Goal: Information Seeking & Learning: Learn about a topic

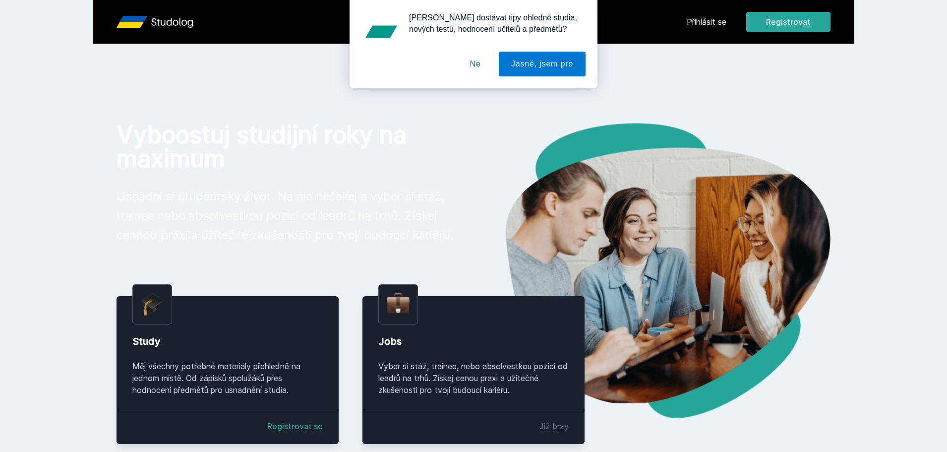
click at [720, 24] on div "[PERSON_NAME] dostávat tipy ohledně studia, nových testů, hodnocení učitelů a p…" at bounding box center [473, 44] width 947 height 88
click at [471, 60] on button "Ne" at bounding box center [476, 64] width 36 height 25
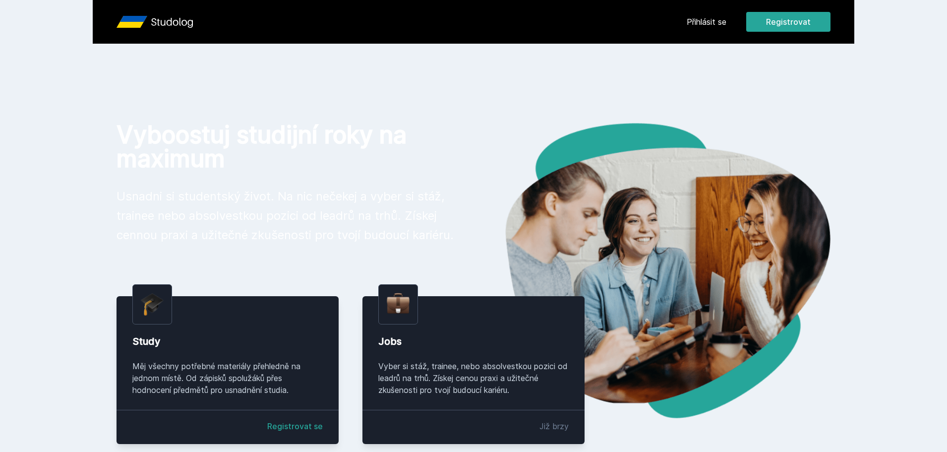
click at [696, 19] on link "Přihlásit se" at bounding box center [707, 22] width 40 height 12
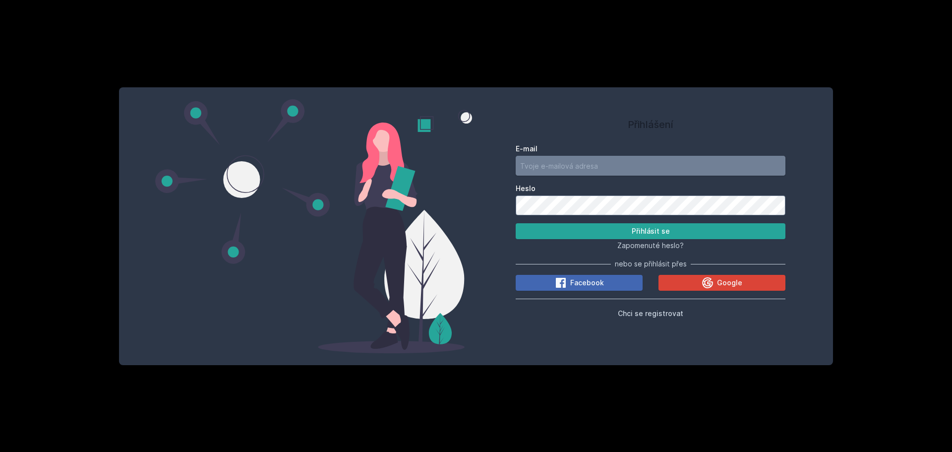
click at [580, 163] on input "E-mail" at bounding box center [651, 166] width 270 height 20
click at [550, 170] on input "E-mail" at bounding box center [651, 166] width 270 height 20
click at [550, 168] on input "E-mail" at bounding box center [651, 166] width 270 height 20
type input "[EMAIL_ADDRESS][DOMAIN_NAME]"
click at [516, 223] on button "Přihlásit se" at bounding box center [651, 231] width 270 height 16
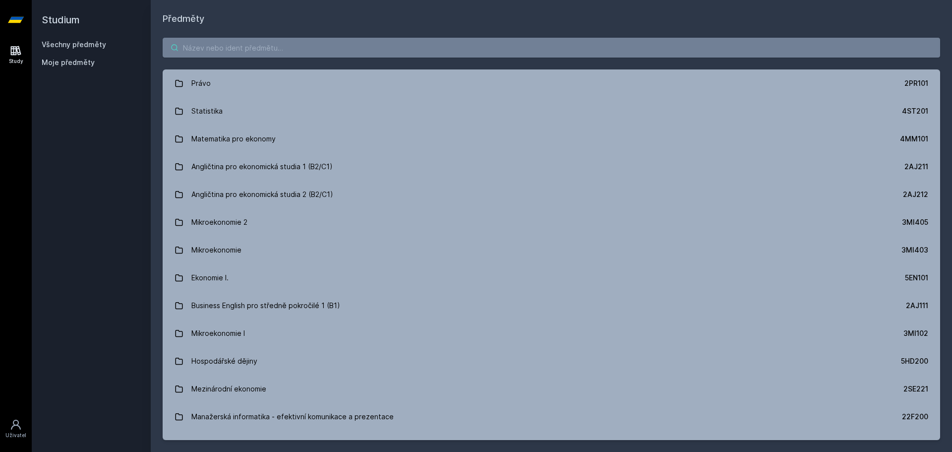
click at [328, 46] on input "search" at bounding box center [551, 48] width 777 height 20
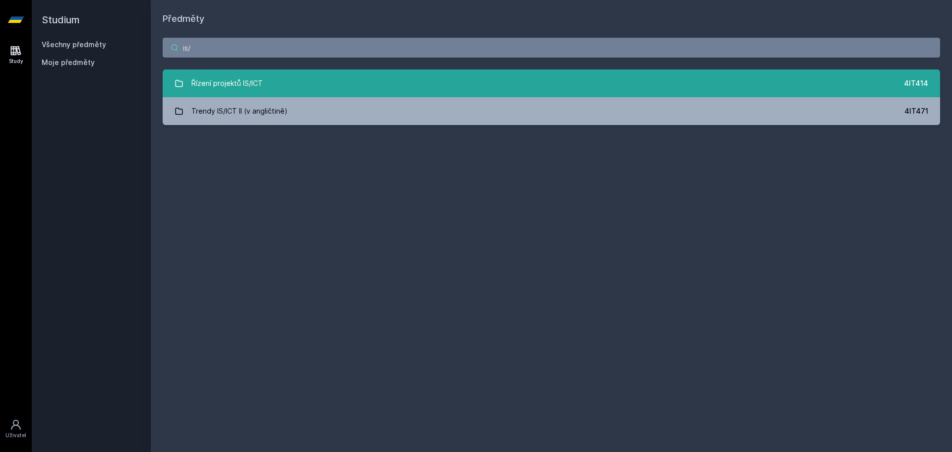
type input "is/"
click at [287, 82] on link "Řízení projektů IS/ICT 4IT414" at bounding box center [551, 83] width 777 height 28
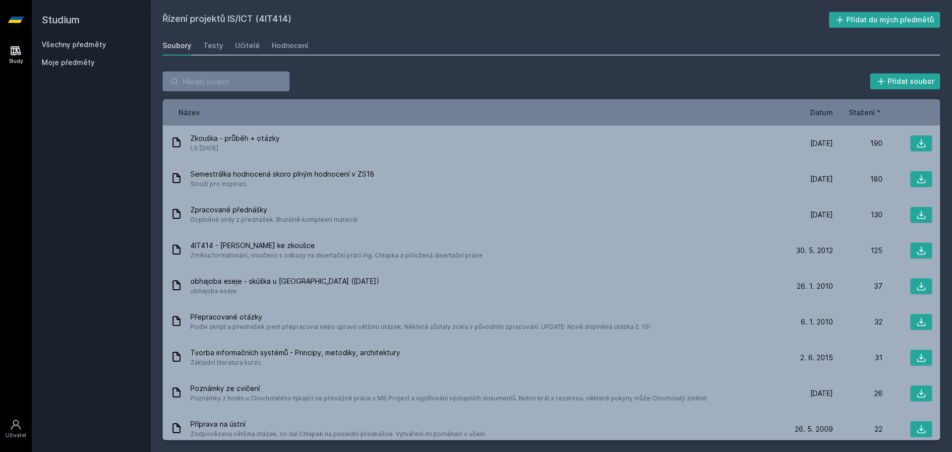
click at [831, 113] on span "Datum" at bounding box center [821, 112] width 23 height 10
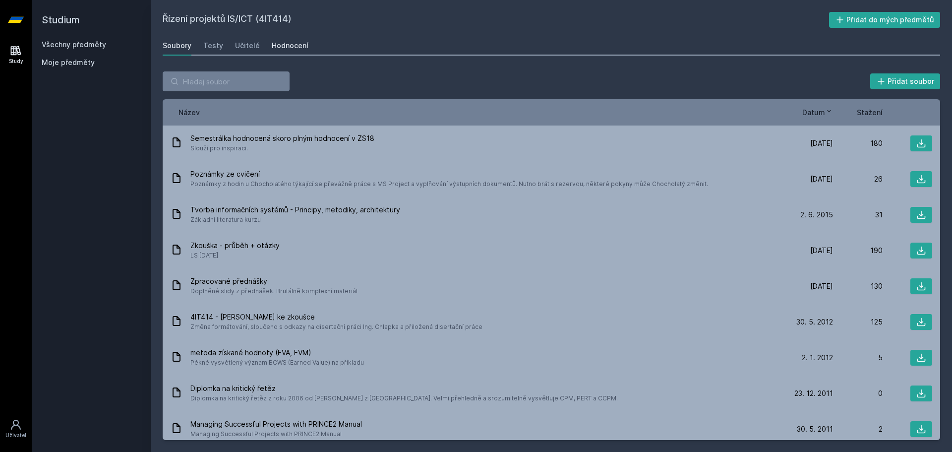
click at [288, 49] on div "Hodnocení" at bounding box center [290, 46] width 37 height 10
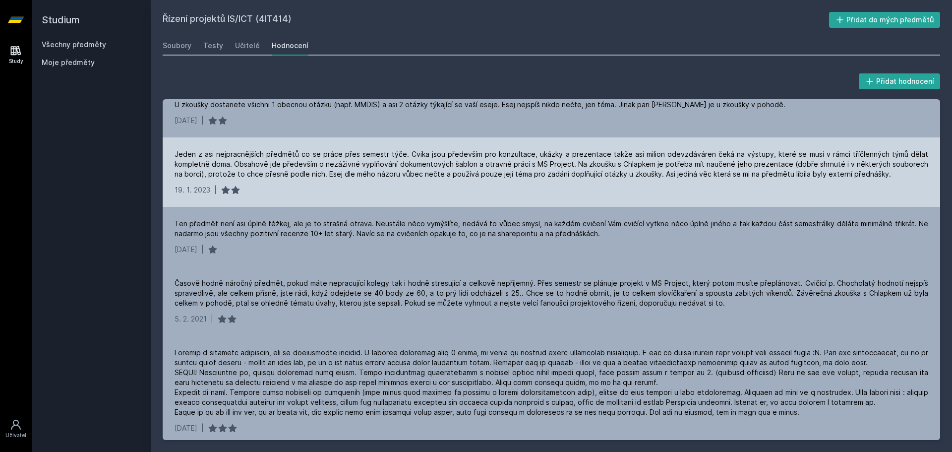
scroll to position [149, 0]
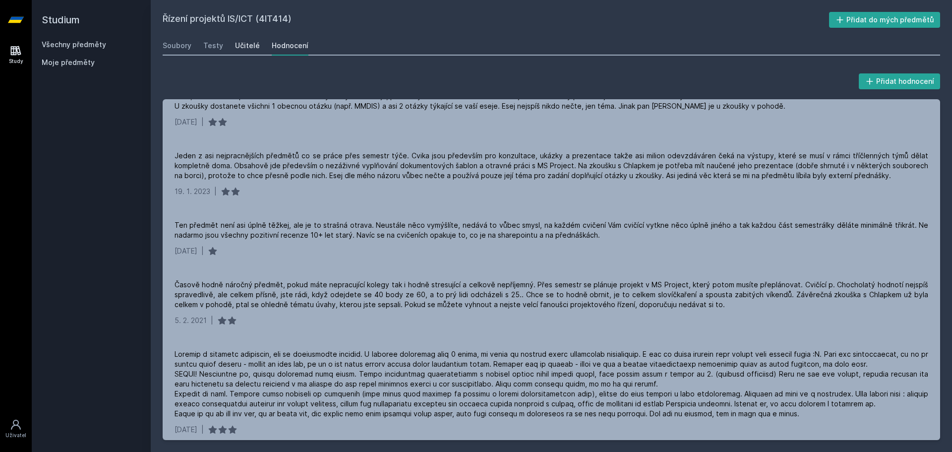
click at [253, 43] on div "Učitelé" at bounding box center [247, 46] width 25 height 10
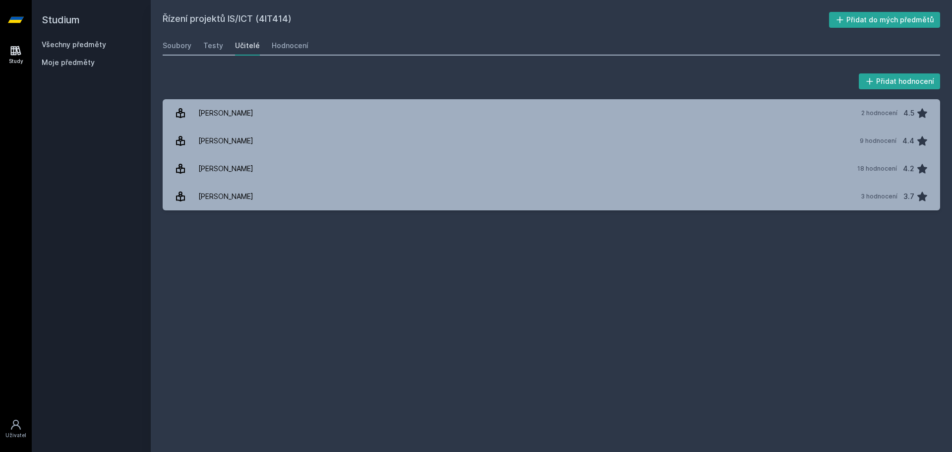
click at [363, 81] on div "Přidat hodnocení" at bounding box center [551, 81] width 777 height 20
click at [86, 45] on link "Všechny předměty" at bounding box center [74, 44] width 64 height 8
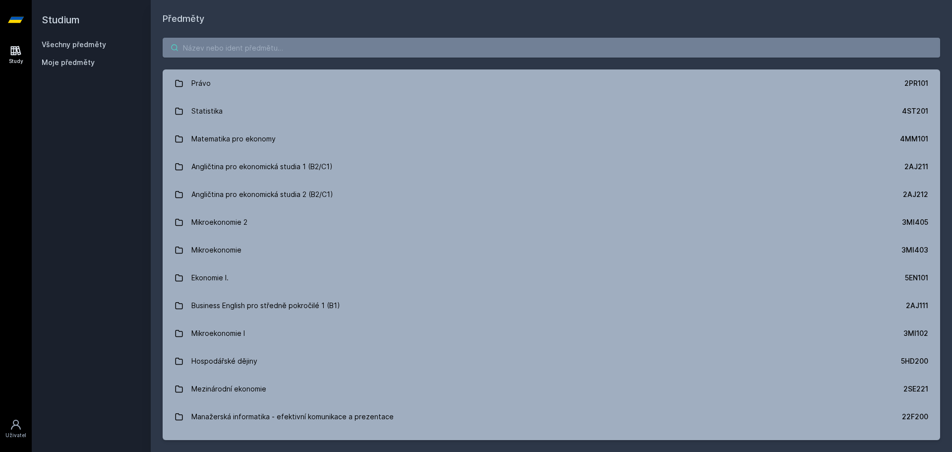
click at [272, 51] on input "search" at bounding box center [551, 48] width 777 height 20
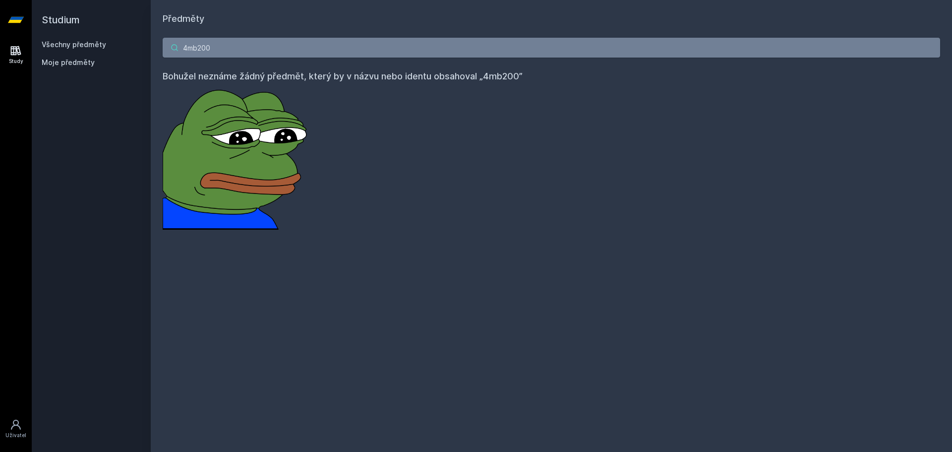
type input "4mb200"
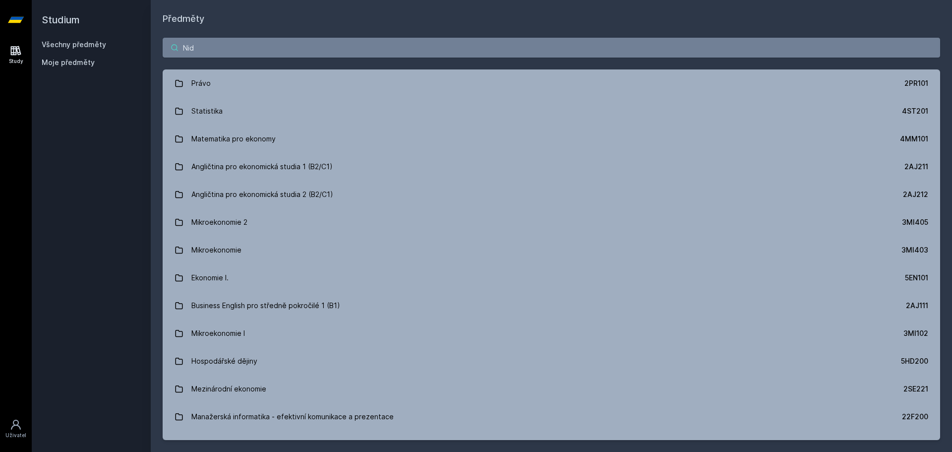
type input "[PERSON_NAME]"
click at [108, 180] on div "Studium Všechny předměty Moje předměty" at bounding box center [91, 226] width 119 height 452
click at [253, 46] on input "search" at bounding box center [551, 48] width 777 height 20
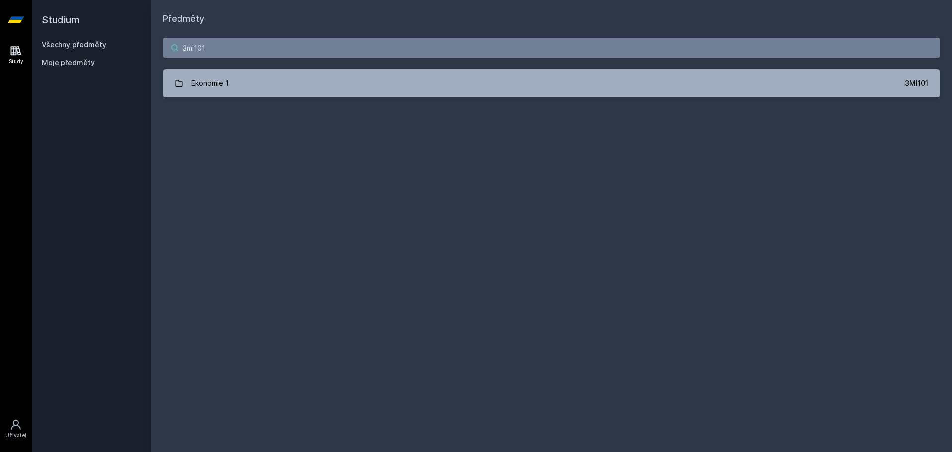
type input "3mi101"
click at [270, 100] on div "3mi101 Ekonomie 1 3MI101 Jejda, něco se pokazilo." at bounding box center [551, 67] width 801 height 83
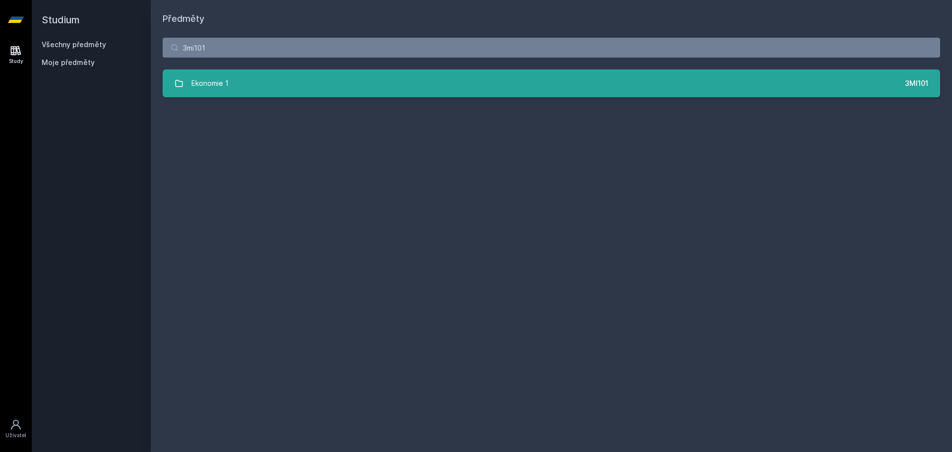
click at [269, 83] on link "Ekonomie 1 3MI101" at bounding box center [551, 83] width 777 height 28
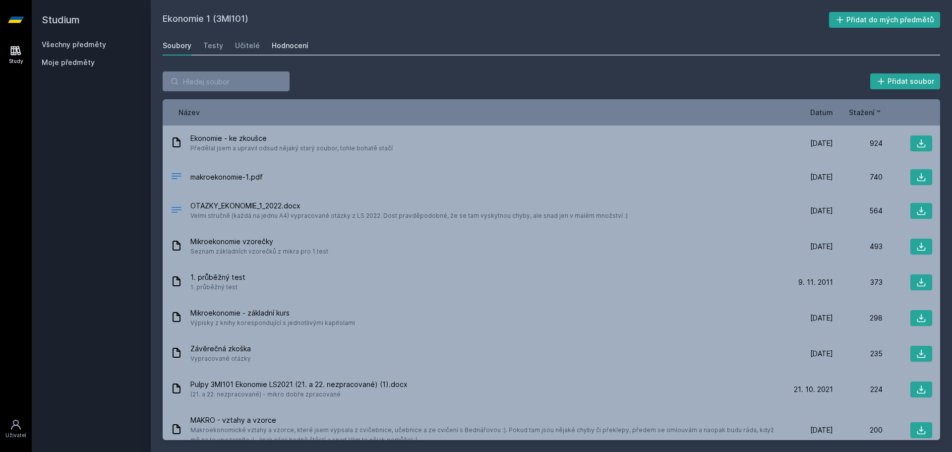
click at [297, 48] on div "Hodnocení" at bounding box center [290, 46] width 37 height 10
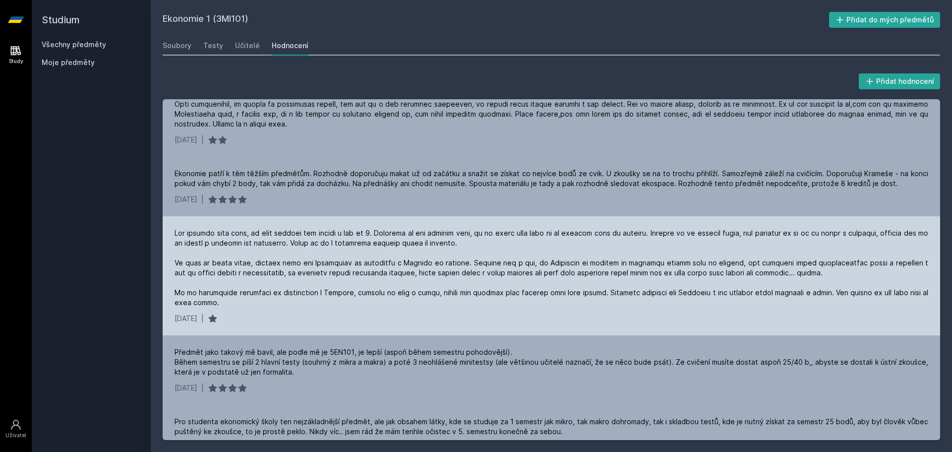
scroll to position [2298, 0]
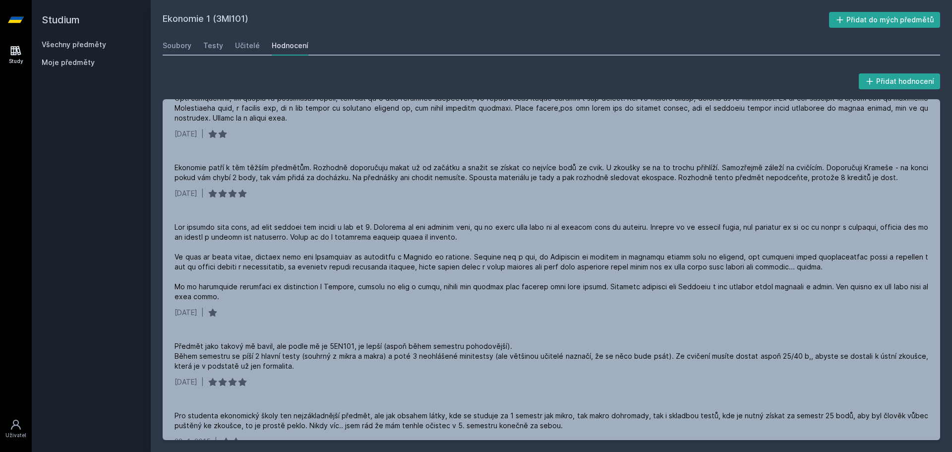
click at [71, 43] on link "Všechny předměty" at bounding box center [74, 44] width 64 height 8
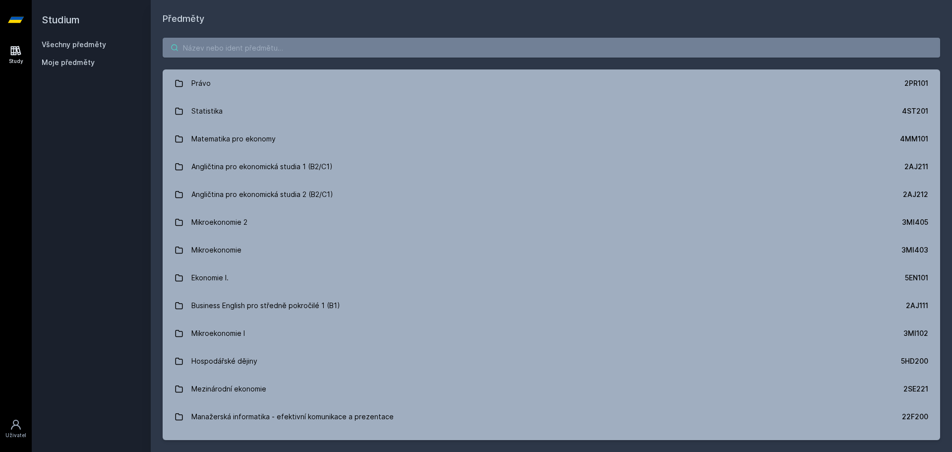
click at [280, 45] on input "search" at bounding box center [551, 48] width 777 height 20
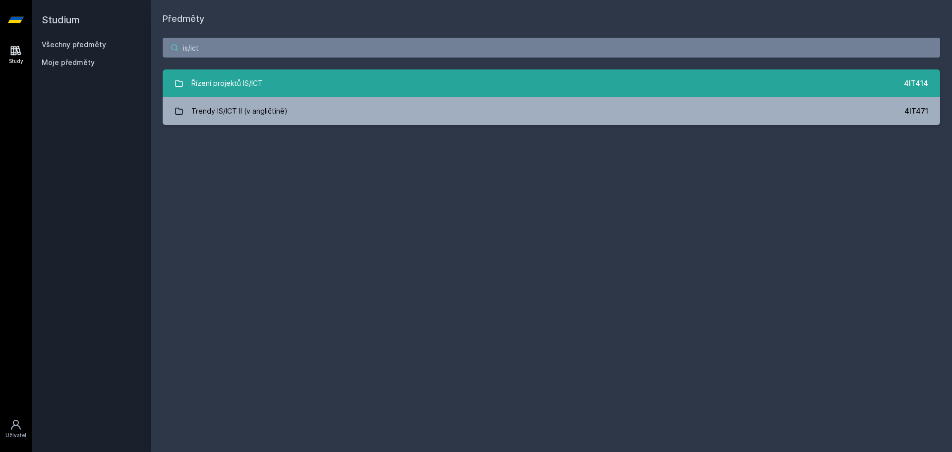
type input "is/ict"
click at [326, 88] on link "Řízení projektů IS/ICT 4IT414" at bounding box center [551, 83] width 777 height 28
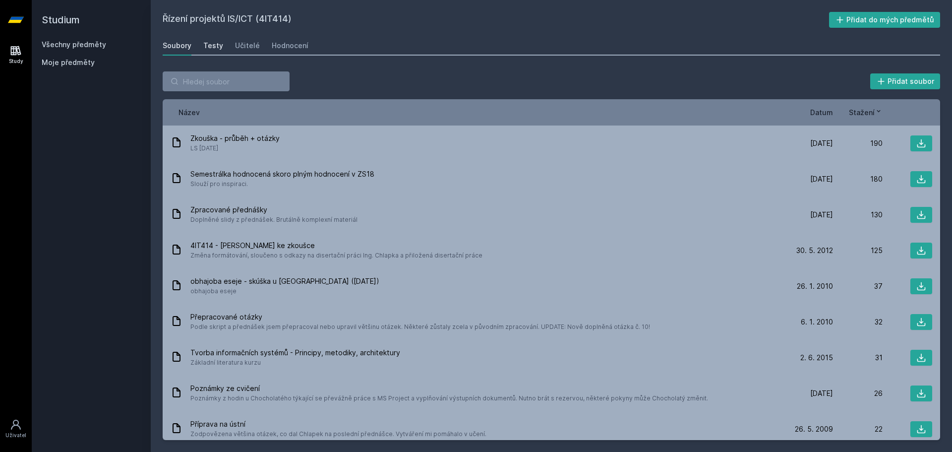
click at [207, 46] on div "Testy" at bounding box center [213, 46] width 20 height 10
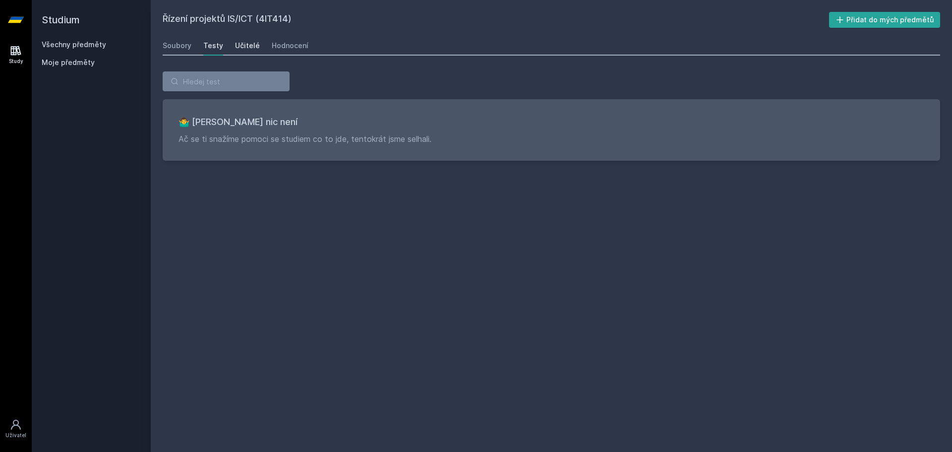
click at [250, 40] on link "Učitelé" at bounding box center [247, 46] width 25 height 20
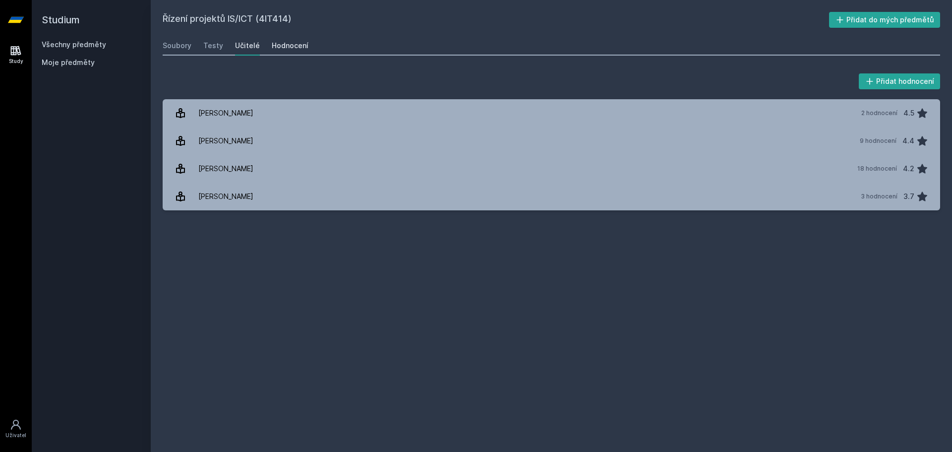
click at [272, 46] on div "Hodnocení" at bounding box center [290, 46] width 37 height 10
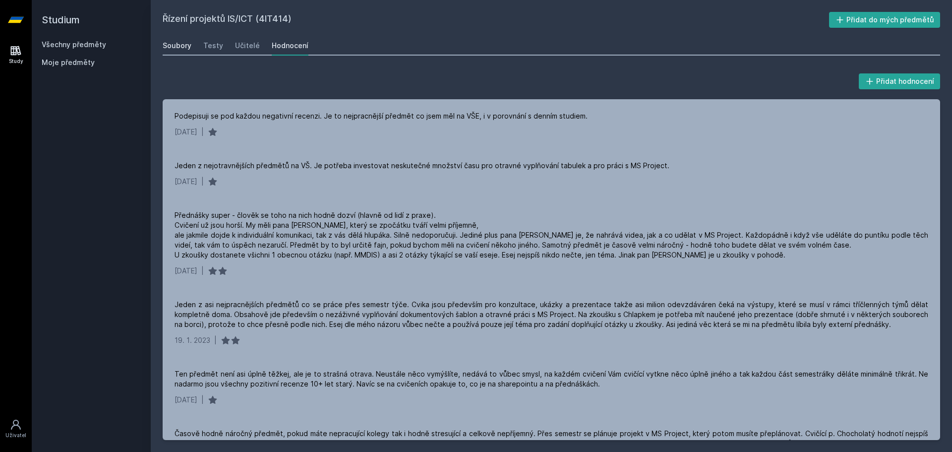
click at [178, 45] on div "Soubory" at bounding box center [177, 46] width 29 height 10
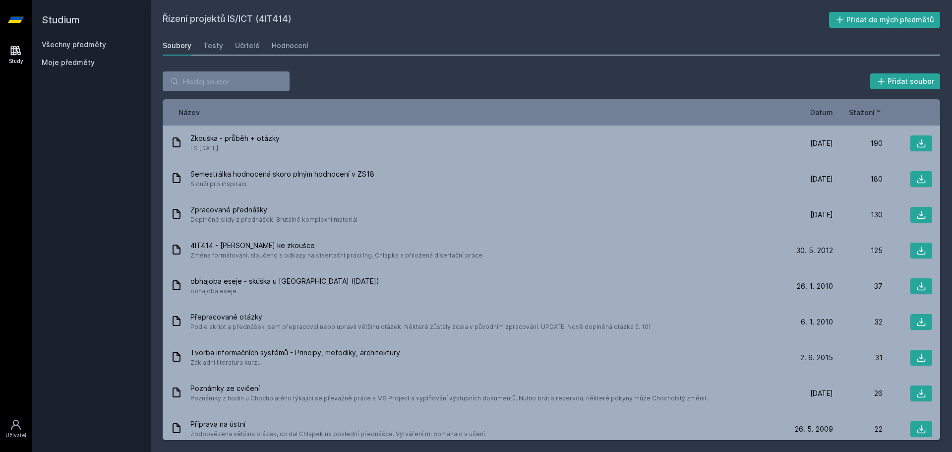
click at [824, 114] on span "Datum" at bounding box center [821, 112] width 23 height 10
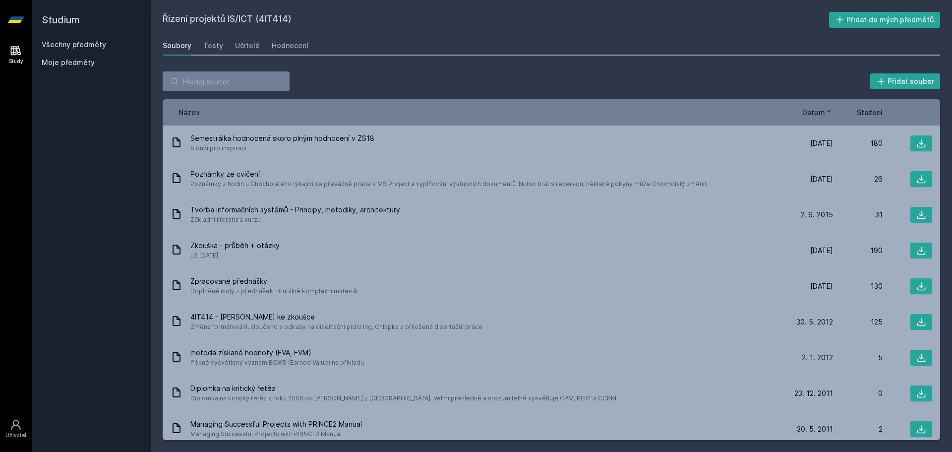
click at [821, 110] on span "Datum" at bounding box center [813, 112] width 23 height 10
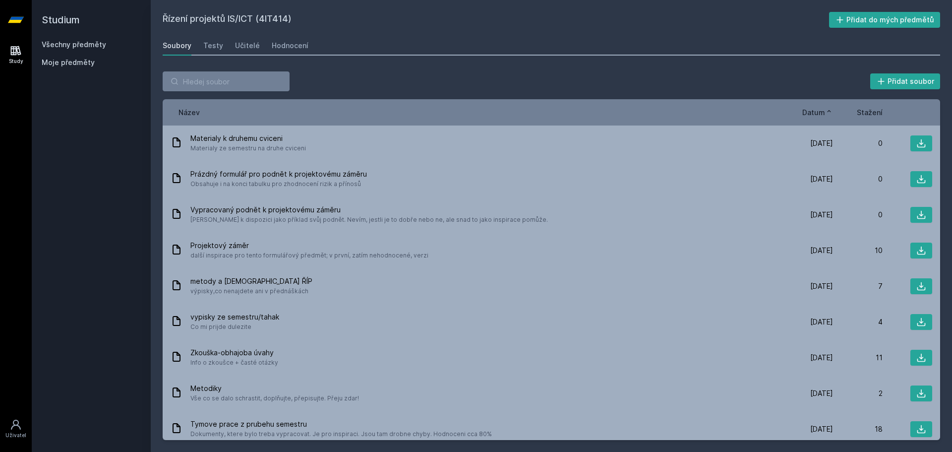
click at [818, 114] on span "Datum" at bounding box center [813, 112] width 23 height 10
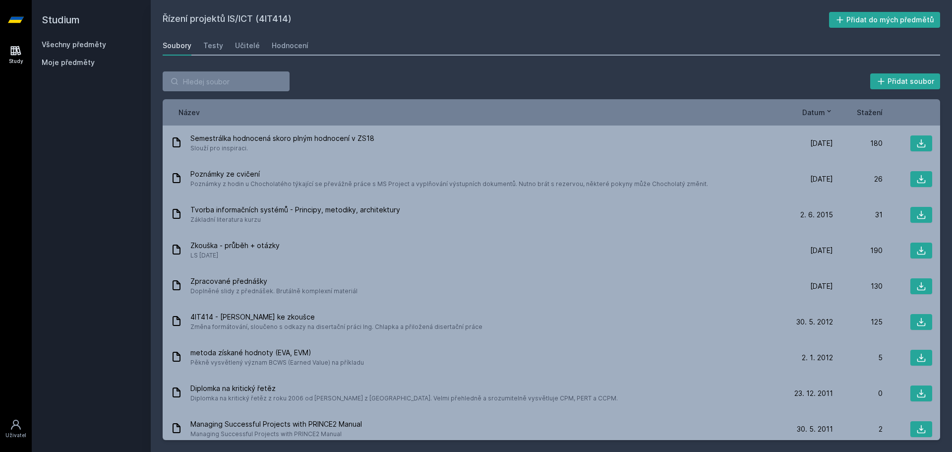
click at [817, 114] on span "Datum" at bounding box center [813, 112] width 23 height 10
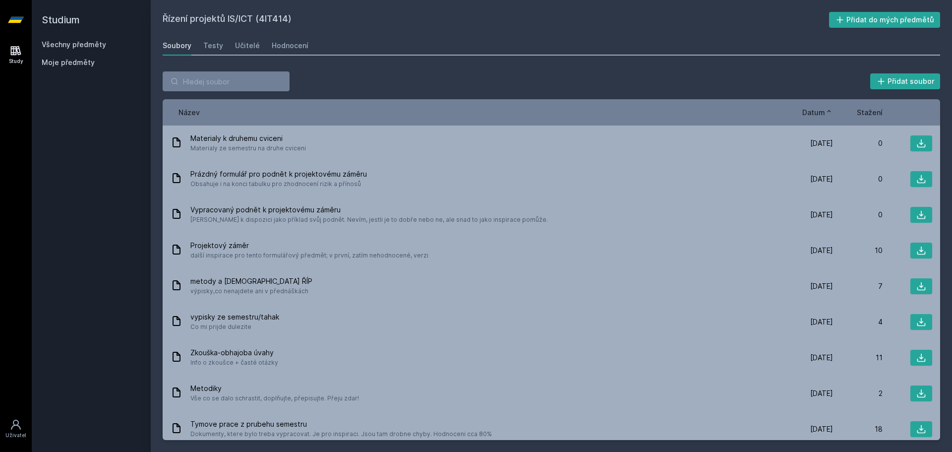
click at [817, 113] on span "Datum" at bounding box center [813, 112] width 23 height 10
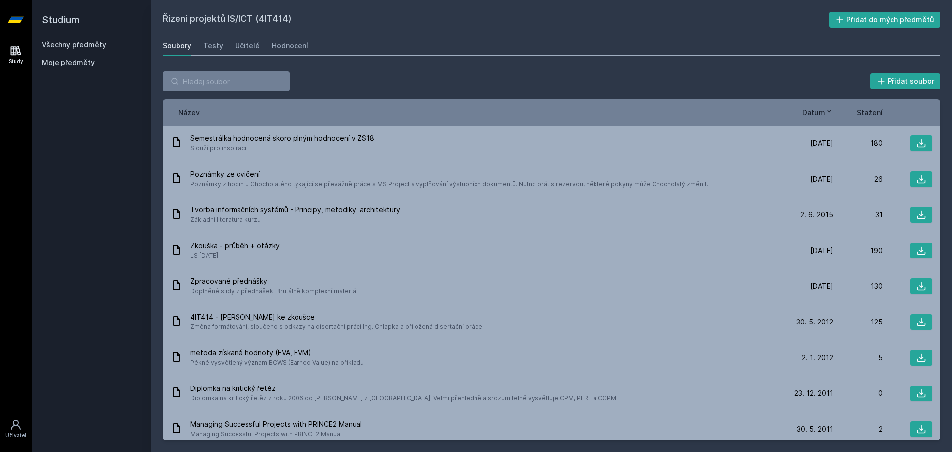
click at [87, 46] on link "Všechny předměty" at bounding box center [74, 44] width 64 height 8
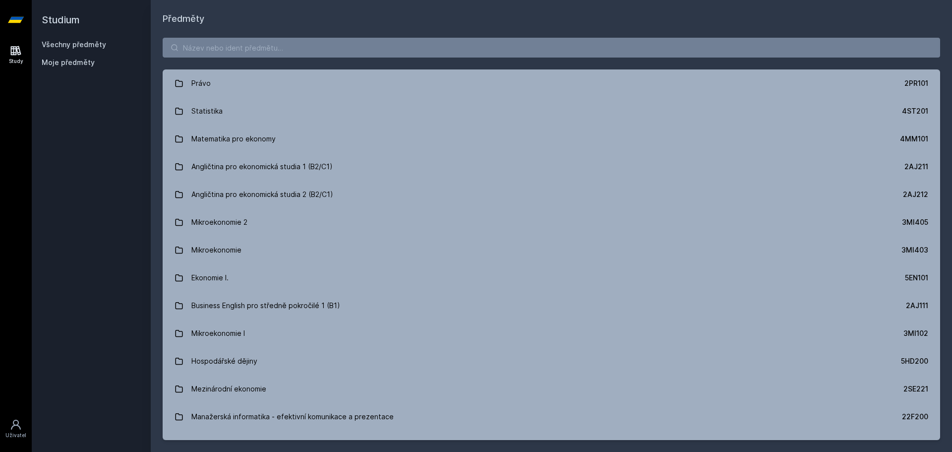
click at [217, 36] on div "Právo 2PR101 Statistika 4ST201 Matematika pro ekonomy 4MM101 Angličtina pro eko…" at bounding box center [551, 239] width 801 height 426
click at [220, 41] on input "search" at bounding box center [551, 48] width 777 height 20
click at [223, 52] on input "search" at bounding box center [551, 48] width 777 height 20
click at [223, 45] on input "search" at bounding box center [551, 48] width 777 height 20
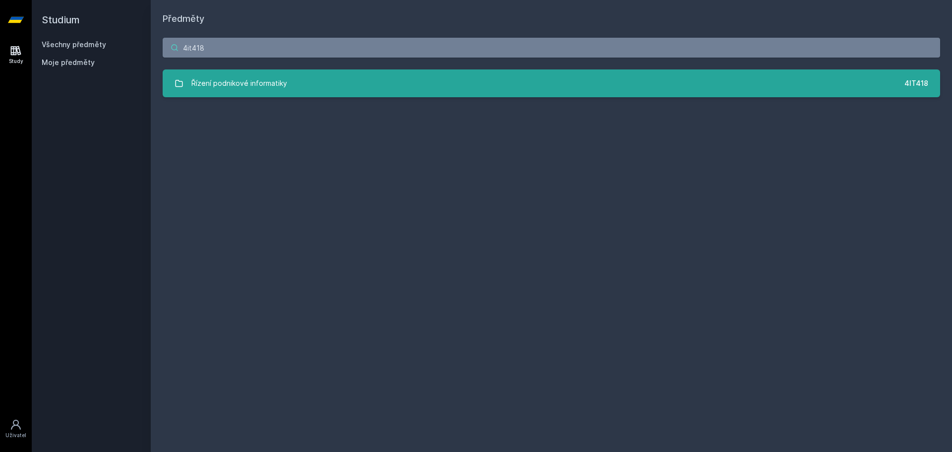
type input "4it418"
click at [221, 84] on div "Řízení podnikové informatiky" at bounding box center [239, 83] width 96 height 20
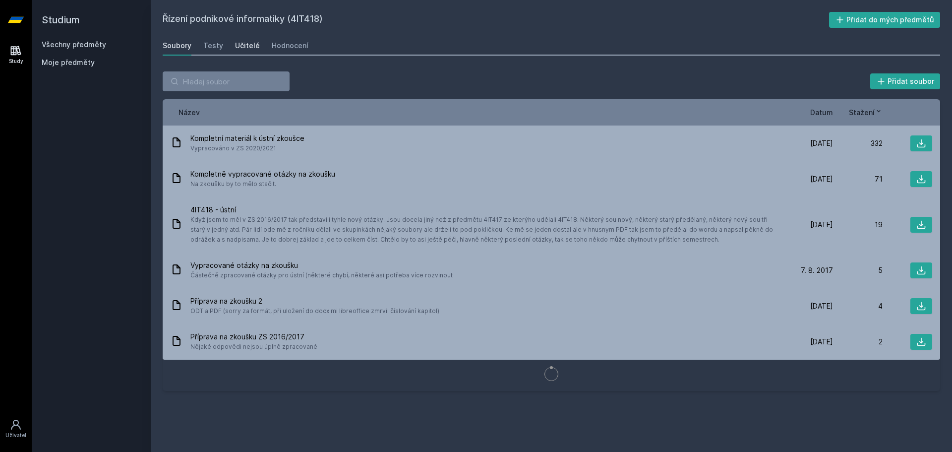
click at [244, 44] on div "Učitelé" at bounding box center [247, 46] width 25 height 10
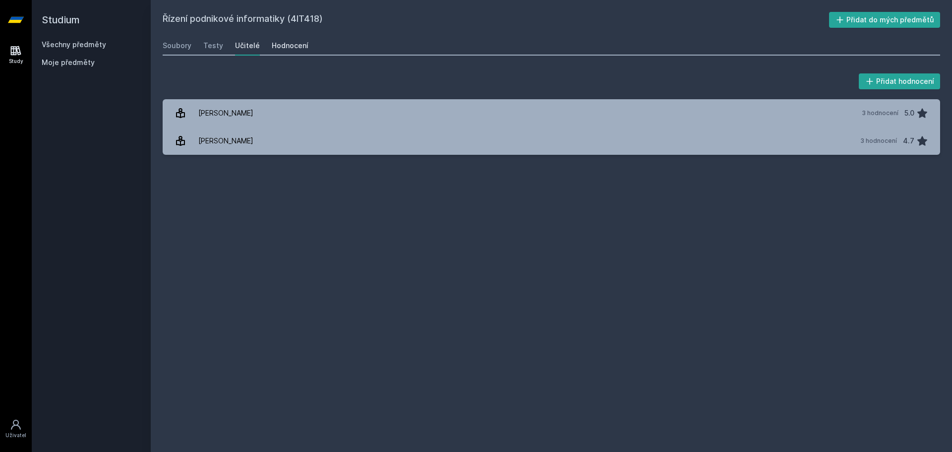
click at [286, 46] on div "Hodnocení" at bounding box center [290, 46] width 37 height 10
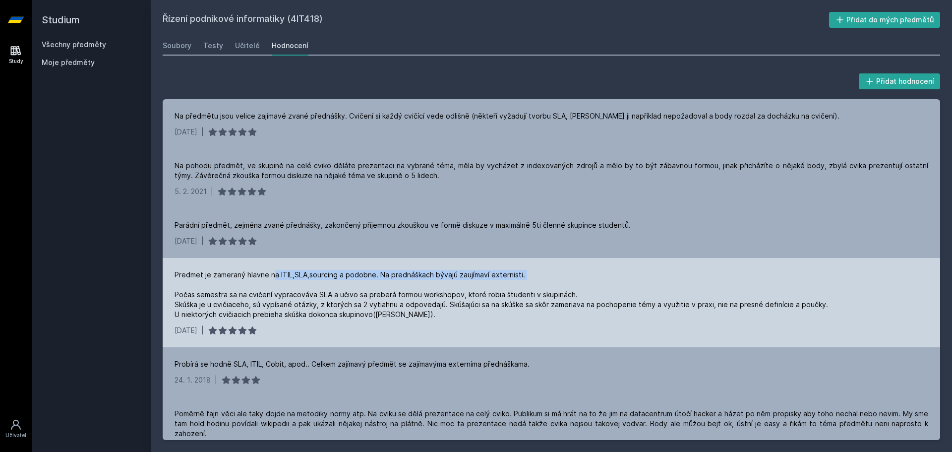
drag, startPoint x: 273, startPoint y: 274, endPoint x: 321, endPoint y: 287, distance: 50.1
click at [322, 287] on div "Predmet je zameraný hlavne na ITIL,SLA,sourcing a podobne. Na prednáškach bývaj…" at bounding box center [551, 302] width 777 height 89
click at [228, 283] on div "Predmet je zameraný hlavne na ITIL,SLA,sourcing a podobne. Na prednáškach bývaj…" at bounding box center [501, 295] width 653 height 50
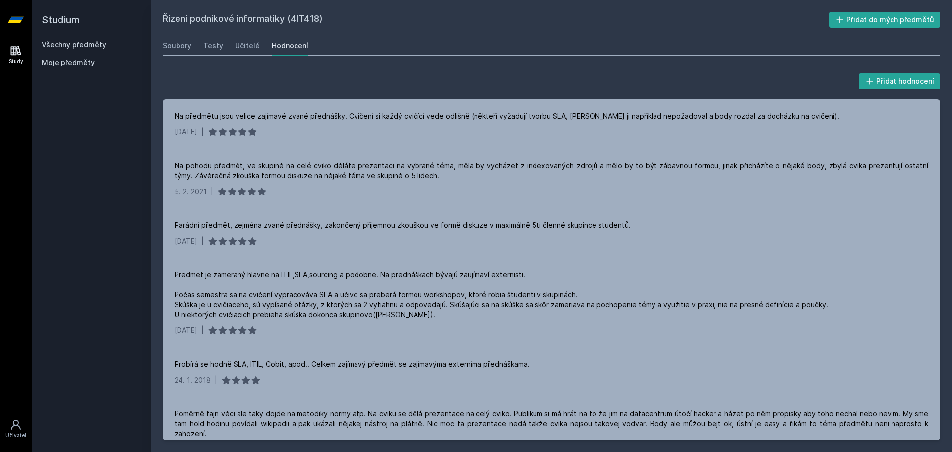
click at [132, 275] on div "Studium Všechny předměty Moje předměty" at bounding box center [91, 226] width 119 height 452
click at [187, 47] on div "Soubory" at bounding box center [177, 46] width 29 height 10
